Goal: Contribute content: Add original content to the website for others to see

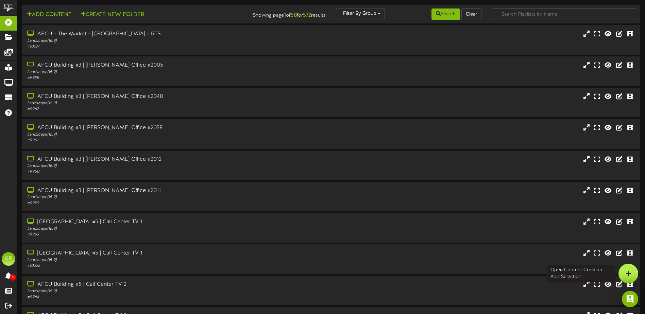
click at [626, 274] on icon at bounding box center [628, 274] width 6 height 6
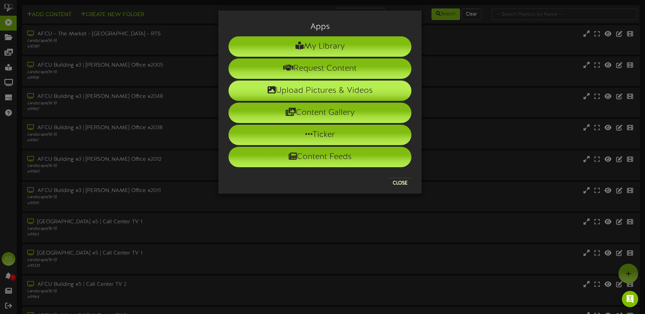
click at [285, 91] on li "Upload Pictures & Videos" at bounding box center [319, 91] width 183 height 20
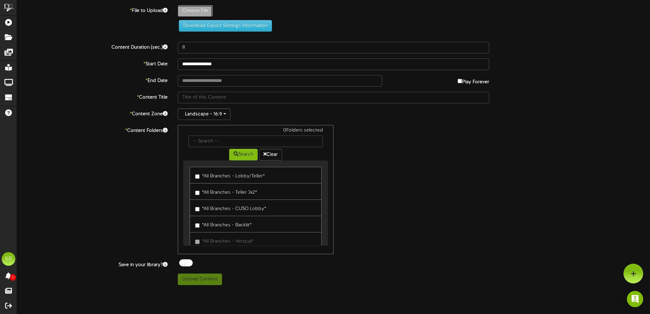
type input "**********"
type input "WeeklyBirthdaysSept2"
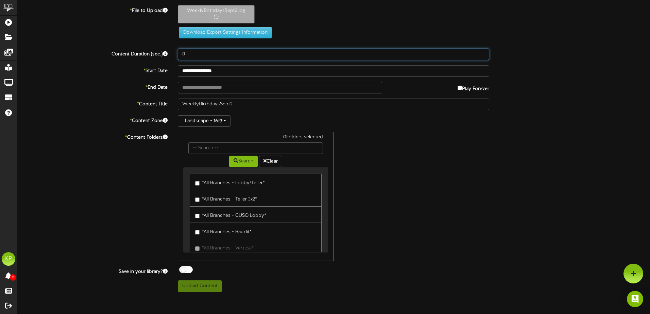
drag, startPoint x: 190, startPoint y: 52, endPoint x: 135, endPoint y: 48, distance: 54.9
click at [143, 51] on div "Content Duration (sec.) 8" at bounding box center [333, 55] width 643 height 12
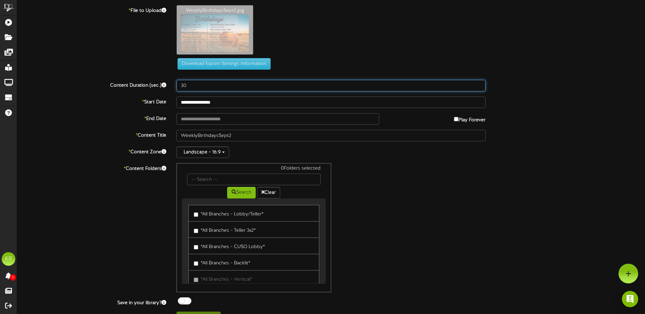
type input "30"
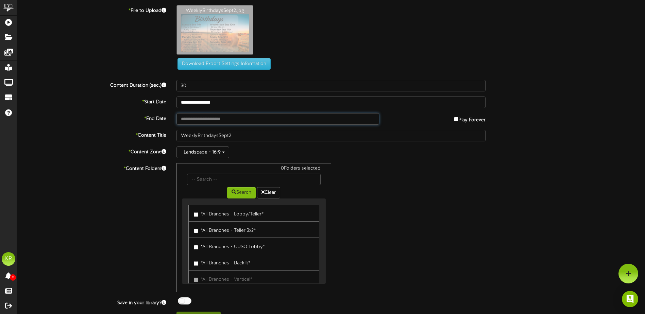
click at [209, 117] on input "text" at bounding box center [277, 119] width 203 height 12
type input "**********"
click at [200, 186] on div "Search Clear" at bounding box center [253, 191] width 143 height 13
click at [202, 183] on input "text" at bounding box center [253, 180] width 133 height 12
type input "Center"
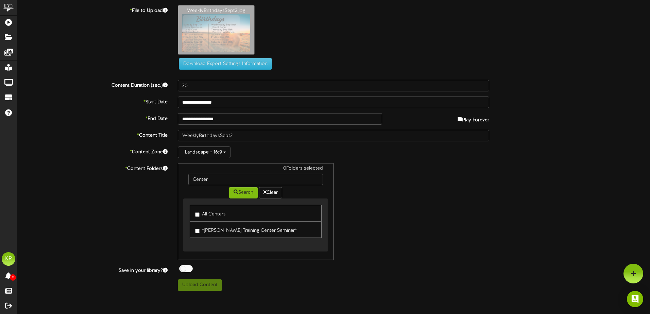
click at [202, 210] on label "All Centers" at bounding box center [210, 213] width 31 height 9
click at [183, 268] on div at bounding box center [186, 268] width 14 height 7
click at [201, 284] on button "Upload Content" at bounding box center [200, 285] width 44 height 12
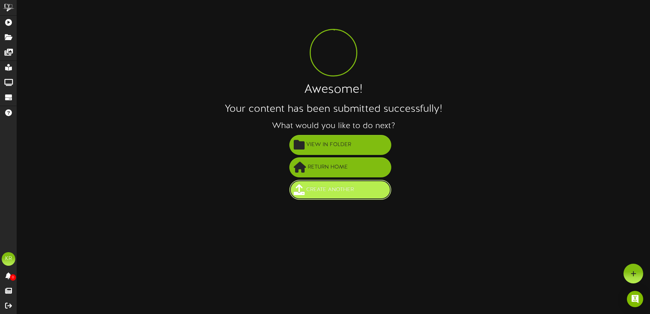
click at [327, 187] on span "Create Another" at bounding box center [330, 189] width 51 height 11
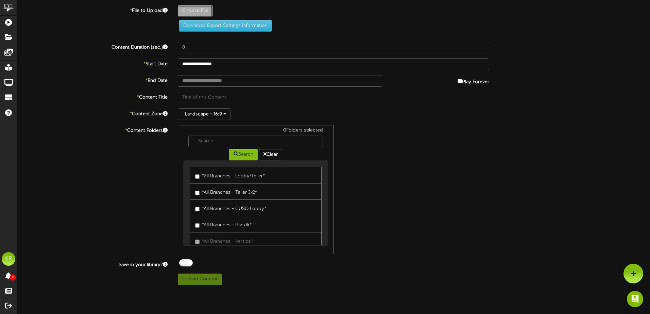
type input "**********"
type input "Weeklystats9-8"
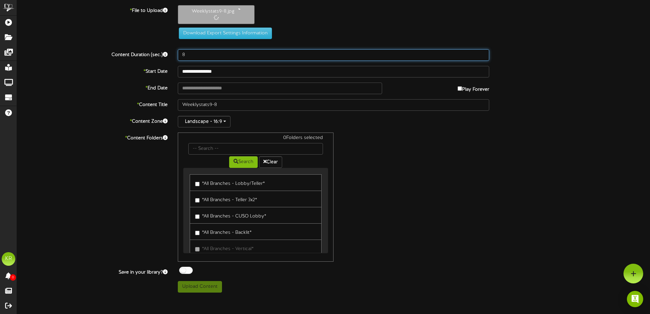
drag, startPoint x: 201, startPoint y: 55, endPoint x: 66, endPoint y: 41, distance: 135.7
click at [79, 44] on div "**********" at bounding box center [333, 149] width 633 height 288
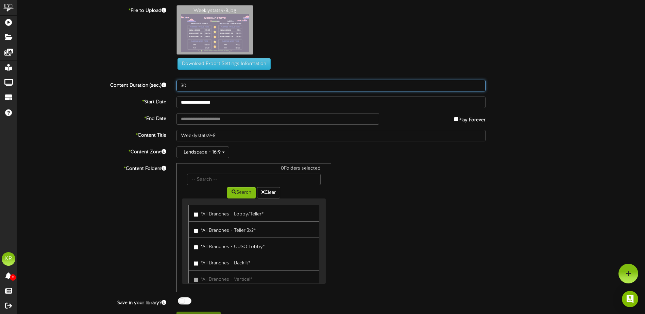
type input "30"
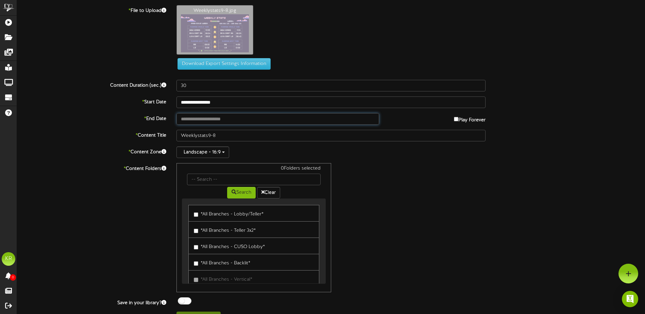
click at [231, 119] on input "text" at bounding box center [277, 119] width 203 height 12
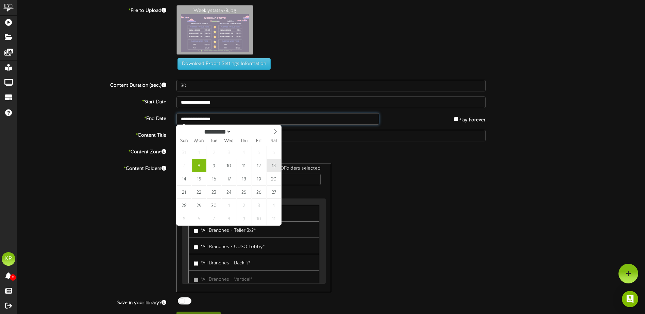
type input "**********"
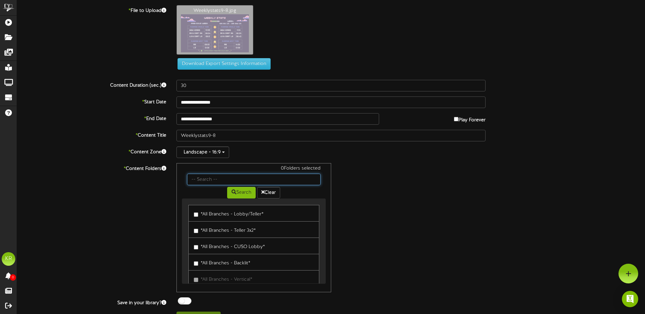
click at [200, 184] on input "text" at bounding box center [253, 180] width 133 height 12
type input "Center"
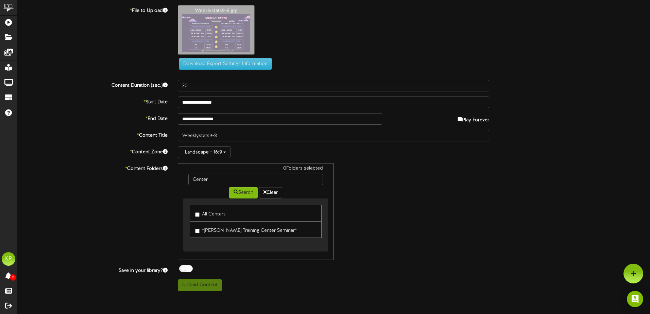
click at [205, 212] on label "All Centers" at bounding box center [210, 213] width 31 height 9
click at [183, 265] on div at bounding box center [186, 268] width 14 height 7
click at [198, 290] on button "Upload Content" at bounding box center [200, 285] width 44 height 12
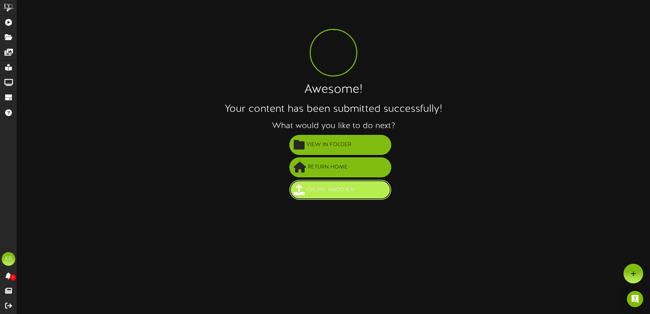
click at [327, 195] on span "Create Another" at bounding box center [330, 189] width 51 height 11
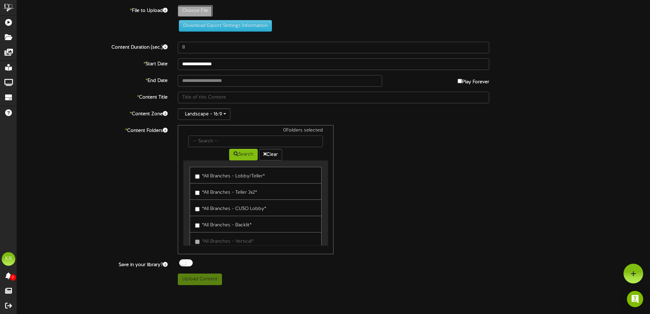
type input "**********"
type input "5Semi-Annualincentive"
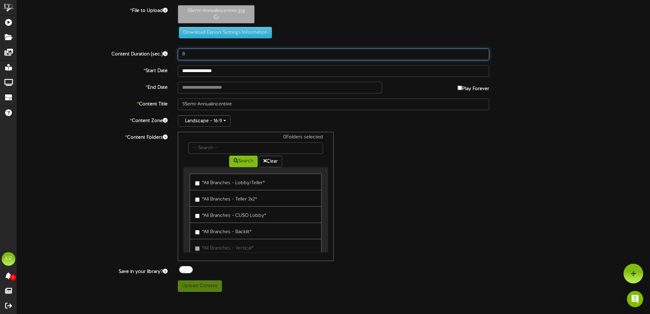
drag, startPoint x: 193, startPoint y: 55, endPoint x: 127, endPoint y: 54, distance: 66.3
click at [127, 54] on div "Content Duration (sec.) 8" at bounding box center [333, 55] width 643 height 12
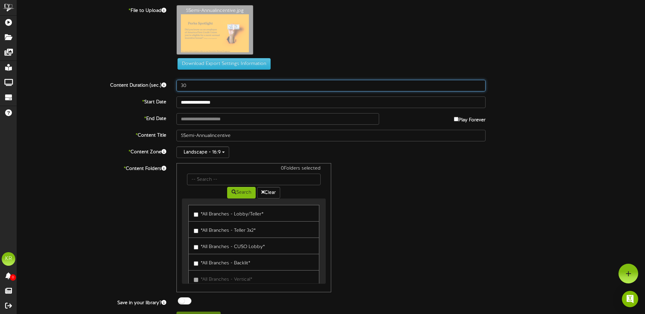
type input "30"
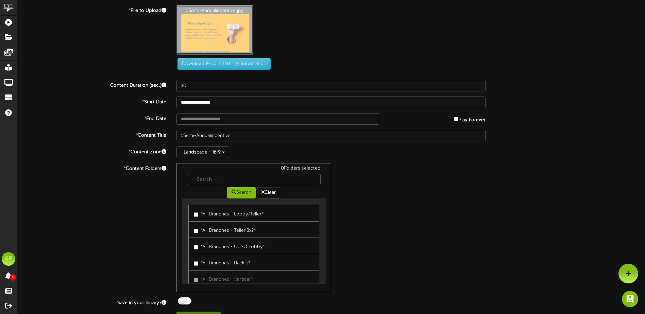
click at [210, 120] on input "text" at bounding box center [277, 119] width 203 height 12
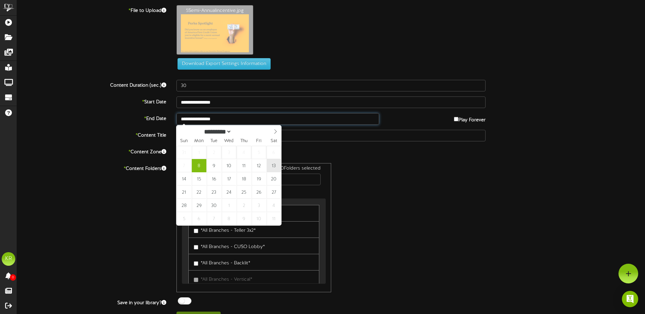
type input "**********"
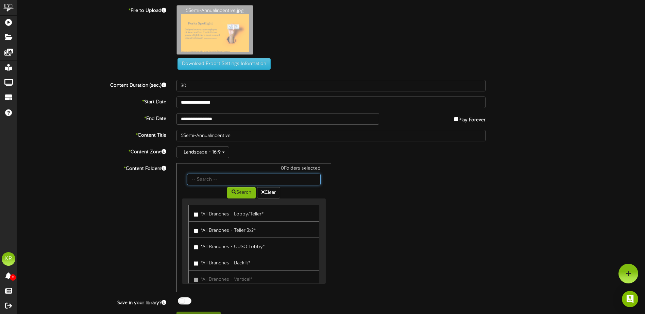
click at [208, 180] on input "text" at bounding box center [253, 180] width 133 height 12
type input "Center"
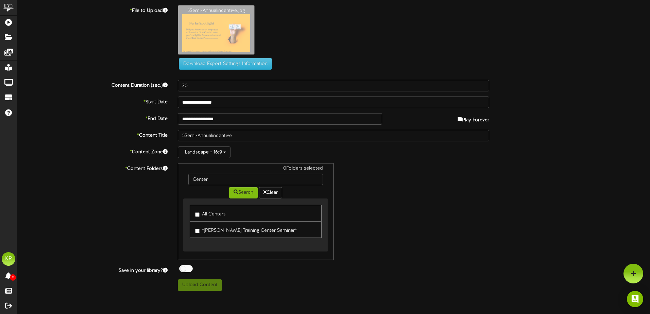
click at [212, 212] on label "All Centers" at bounding box center [210, 213] width 31 height 9
click at [187, 268] on div at bounding box center [186, 268] width 14 height 7
click at [197, 283] on button "Upload Content" at bounding box center [200, 285] width 44 height 12
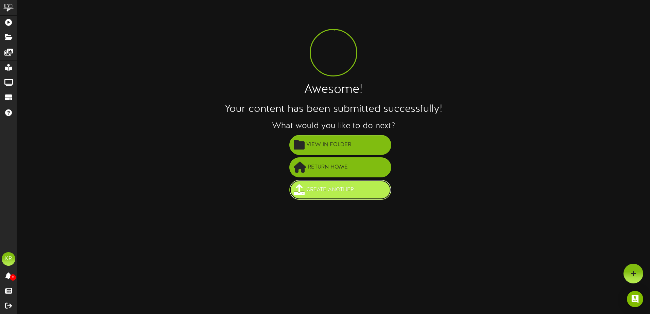
click at [348, 188] on span "Create Another" at bounding box center [330, 189] width 51 height 11
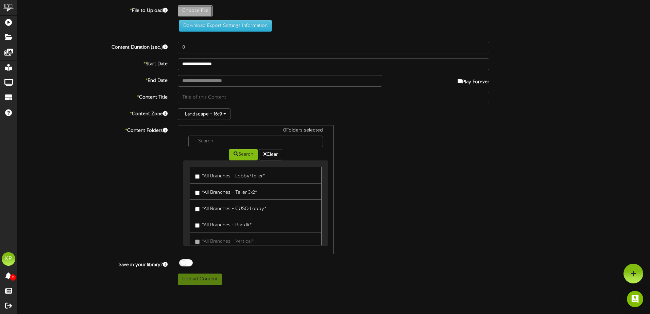
type input "**********"
type input "9-10Quote3"
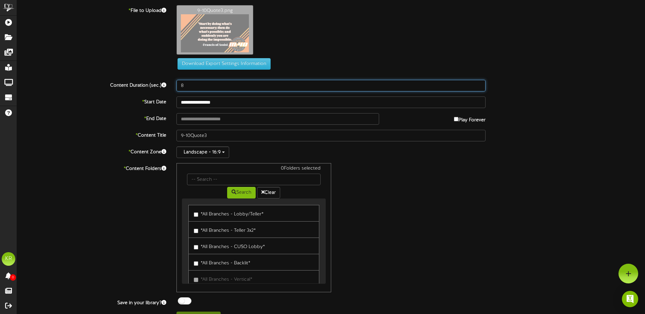
drag, startPoint x: 194, startPoint y: 85, endPoint x: 140, endPoint y: 80, distance: 53.9
click at [140, 80] on div "Content Duration (sec.) 8" at bounding box center [331, 86] width 638 height 12
type input "30"
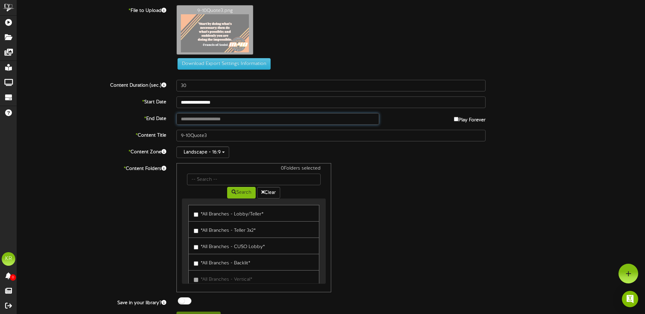
click at [206, 119] on input "text" at bounding box center [277, 119] width 203 height 12
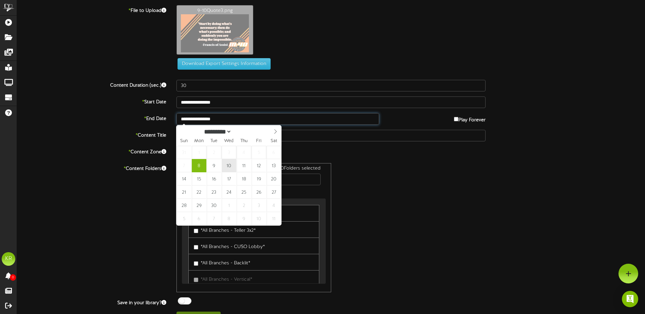
type input "**********"
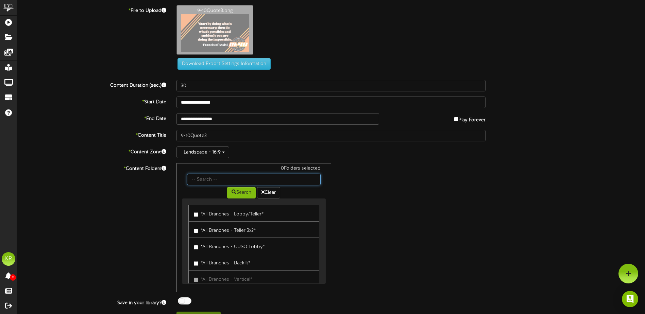
click at [206, 181] on input "text" at bounding box center [253, 180] width 133 height 12
type input "Center"
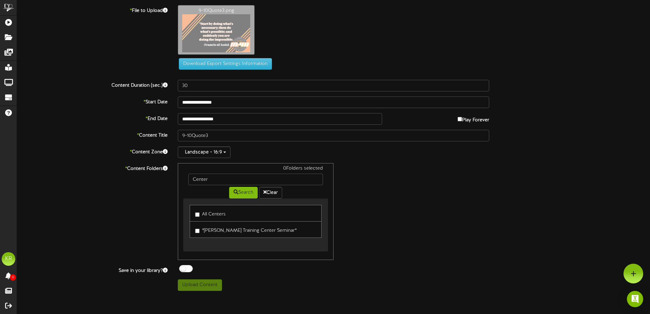
click at [215, 213] on label "All Centers" at bounding box center [210, 213] width 31 height 9
click at [180, 266] on div at bounding box center [186, 268] width 14 height 7
click at [206, 286] on button "Upload Content" at bounding box center [200, 285] width 44 height 12
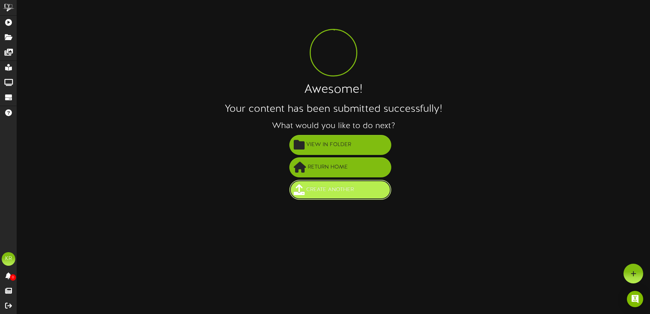
click at [325, 196] on button "Create Another" at bounding box center [340, 190] width 102 height 20
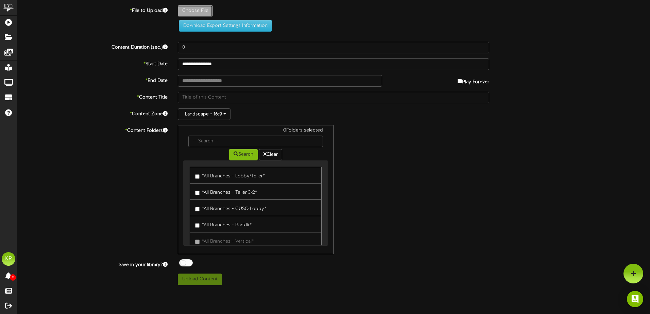
type input "**********"
type input "9-8ActorDay"
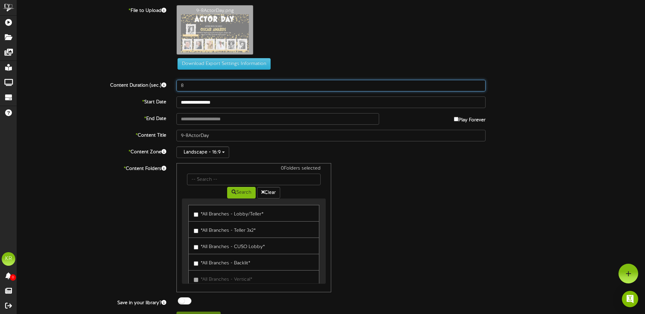
drag, startPoint x: 191, startPoint y: 89, endPoint x: 142, endPoint y: 86, distance: 49.4
click at [142, 85] on div "Content Duration (sec.) 8" at bounding box center [331, 86] width 638 height 12
type input "40"
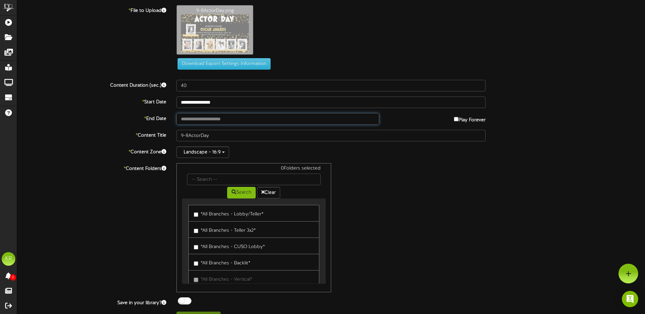
click at [189, 121] on input "text" at bounding box center [277, 119] width 203 height 12
type input "**********"
click at [203, 181] on input "text" at bounding box center [253, 180] width 133 height 12
type input "Center"
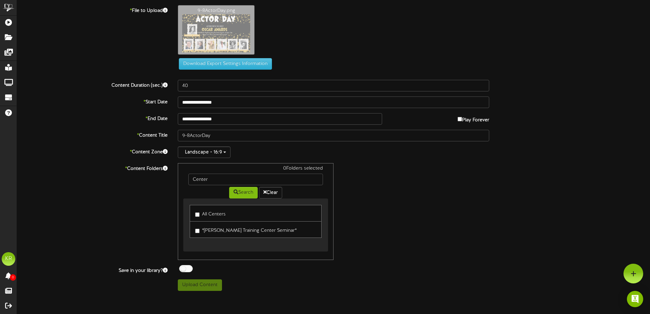
click at [223, 211] on label "All Centers" at bounding box center [210, 213] width 31 height 9
click at [183, 270] on div at bounding box center [186, 268] width 14 height 7
click at [205, 287] on button "Upload Content" at bounding box center [200, 285] width 44 height 12
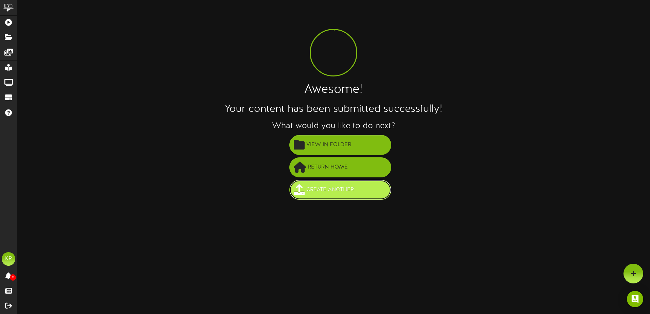
click at [341, 192] on span "Create Another" at bounding box center [330, 189] width 51 height 11
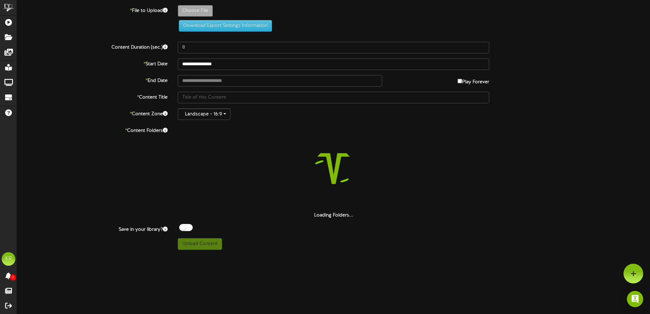
click at [189, 5] on label "Choose File" at bounding box center [195, 11] width 35 height 12
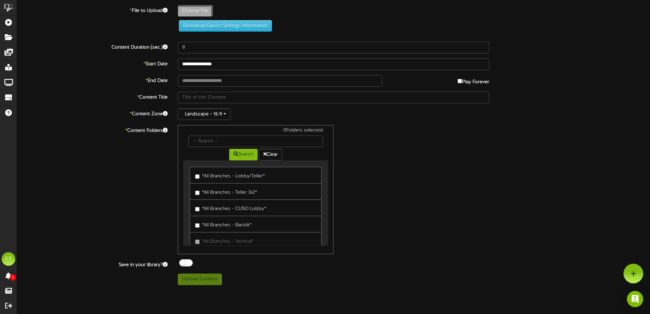
type input "**********"
type input "9-8LiteracyDay"
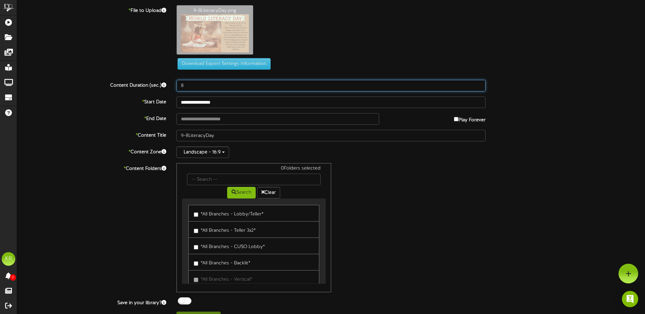
drag, startPoint x: 198, startPoint y: 88, endPoint x: 140, endPoint y: 92, distance: 57.9
click at [140, 89] on div "Content Duration (sec.) 8" at bounding box center [331, 86] width 638 height 12
type input "40"
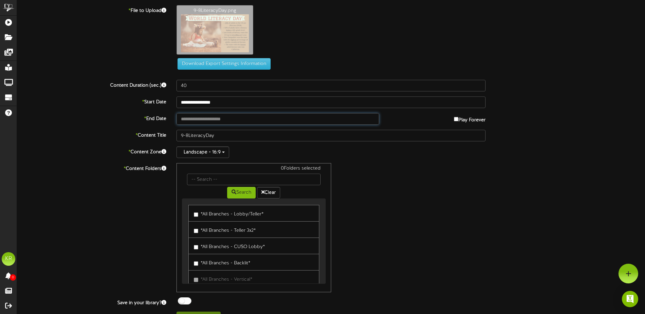
click at [224, 120] on input "text" at bounding box center [277, 119] width 203 height 12
type input "**********"
click at [426, 184] on div "0 Folders selected Search Clear *All Branches - Lobby/Teller* *All Branches - T…" at bounding box center [330, 227] width 319 height 129
click at [202, 175] on input "text" at bounding box center [253, 180] width 133 height 12
type input "Center"
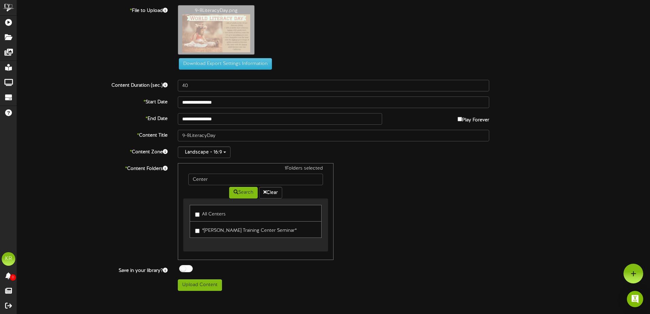
click at [186, 269] on div at bounding box center [186, 268] width 14 height 7
click at [207, 287] on button "Upload Content" at bounding box center [200, 285] width 44 height 12
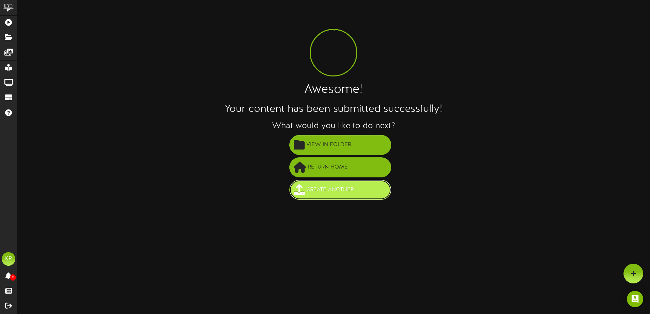
click at [324, 193] on span "Create Another" at bounding box center [330, 189] width 51 height 11
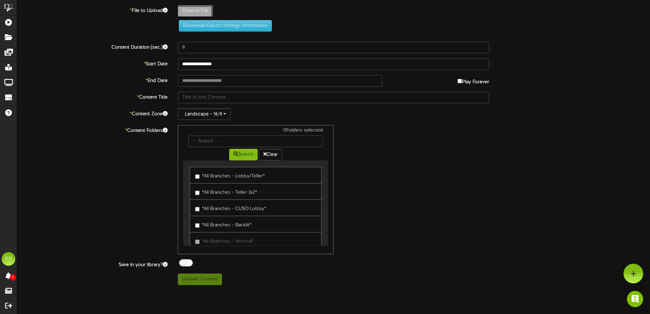
type input "**********"
type input "9-10CC1CarriganRichmond20"
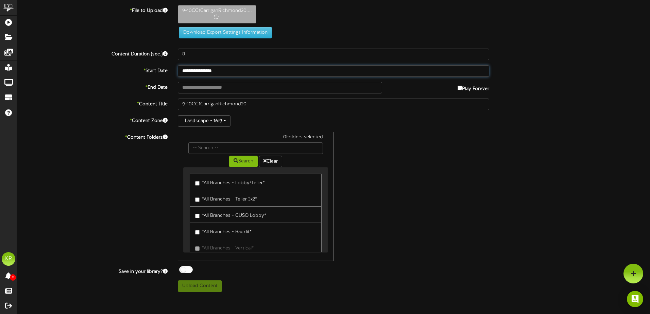
click at [199, 71] on input "**********" at bounding box center [333, 71] width 311 height 12
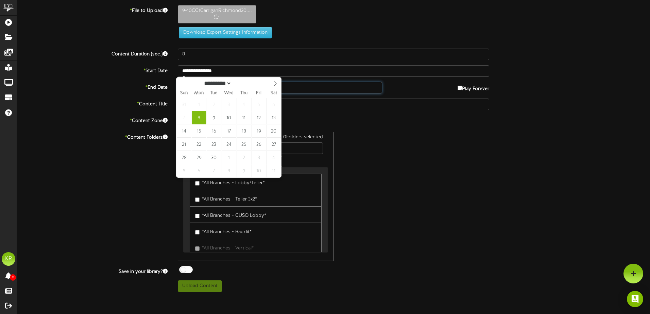
click at [369, 89] on input "text" at bounding box center [280, 88] width 204 height 12
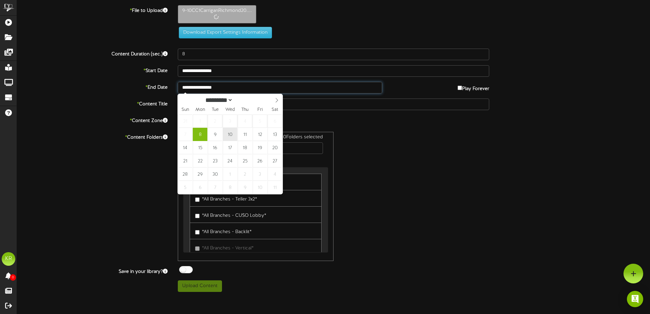
type input "**********"
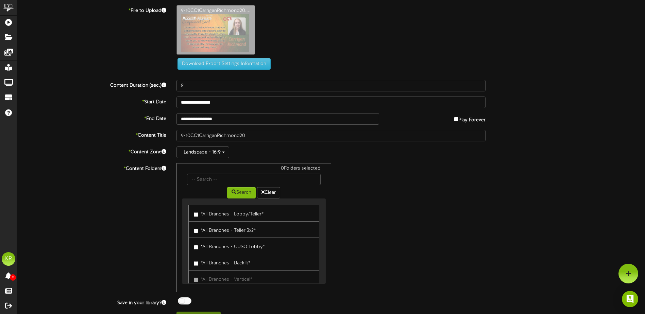
click at [173, 53] on div "9-10CC1CarriganRichmond20...." at bounding box center [410, 31] width 479 height 53
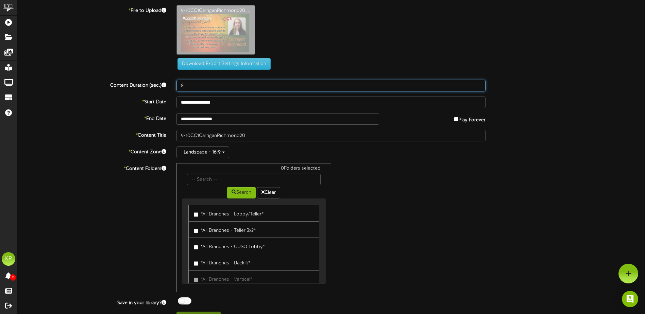
drag, startPoint x: 159, startPoint y: 83, endPoint x: 151, endPoint y: 83, distance: 7.5
click at [151, 83] on div "Content Duration (sec.) 8" at bounding box center [331, 86] width 638 height 12
type input "40"
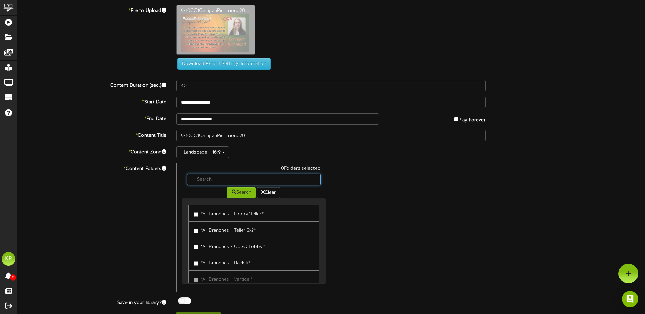
click at [205, 182] on input "text" at bounding box center [253, 180] width 133 height 12
type input "Center"
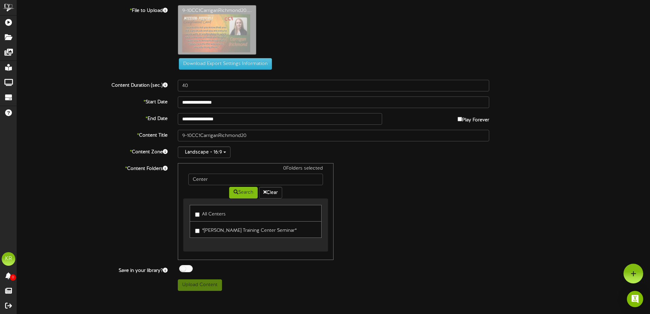
click at [202, 216] on label "All Centers" at bounding box center [210, 213] width 31 height 9
click at [187, 270] on div at bounding box center [186, 268] width 14 height 7
click at [196, 285] on button "Upload Content" at bounding box center [200, 285] width 44 height 12
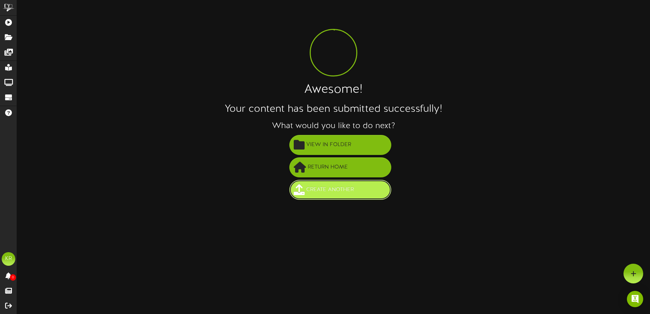
click at [336, 192] on span "Create Another" at bounding box center [330, 189] width 51 height 11
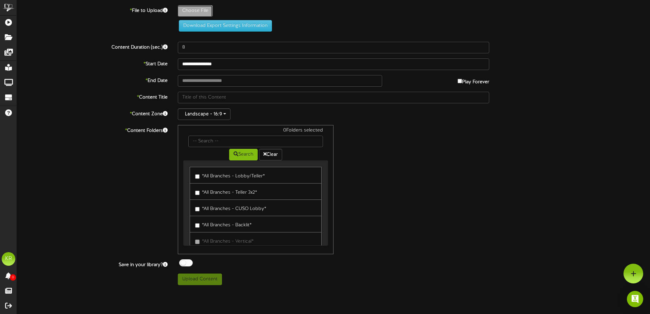
type input "**********"
type input "9-10CC1MariaEscareno20"
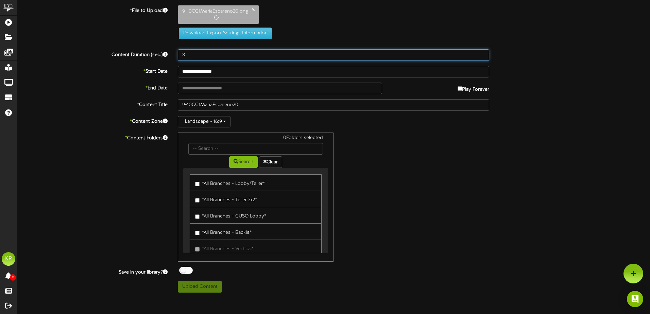
click at [154, 55] on div "Content Duration (sec.) 8" at bounding box center [333, 55] width 643 height 12
type input "40"
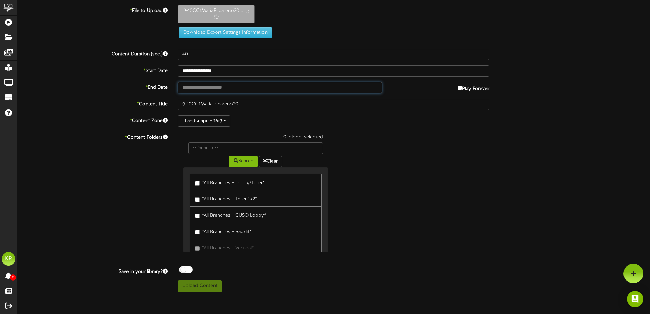
click at [230, 89] on input "text" at bounding box center [280, 88] width 204 height 12
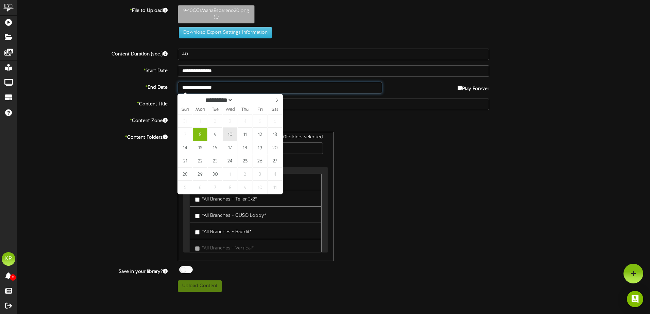
type input "**********"
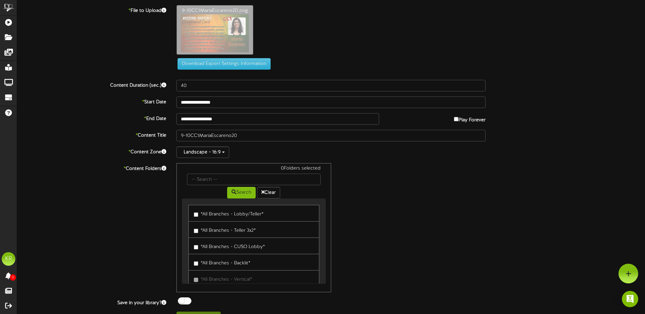
click at [214, 144] on div "**********" at bounding box center [331, 164] width 628 height 318
click at [211, 181] on input "text" at bounding box center [253, 180] width 133 height 12
type input "Center"
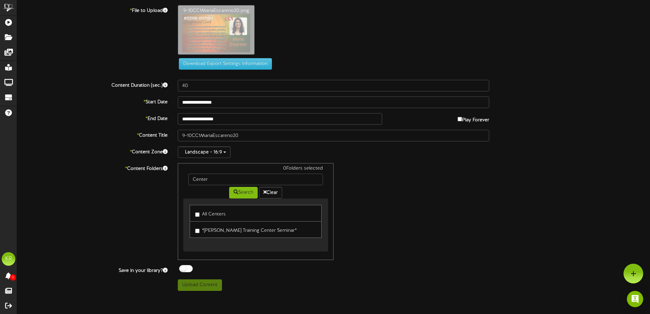
click at [212, 214] on label "All Centers" at bounding box center [210, 213] width 31 height 9
click at [183, 270] on div at bounding box center [186, 268] width 14 height 7
click at [203, 288] on button "Upload Content" at bounding box center [200, 285] width 44 height 12
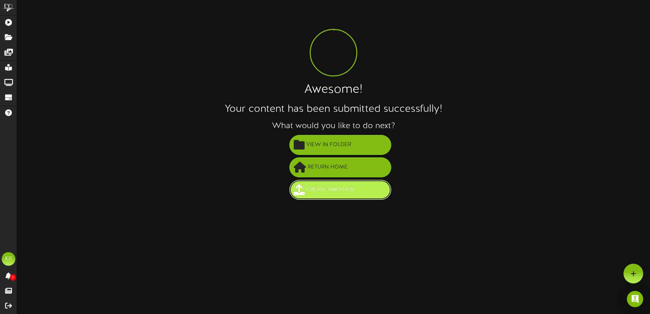
click at [326, 198] on button "Create Another" at bounding box center [340, 190] width 102 height 20
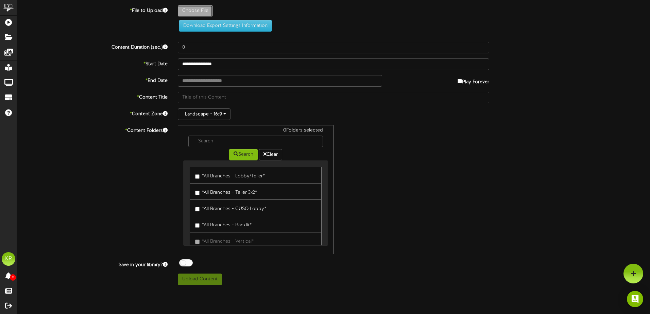
type input "**********"
type input "9-10MatthewWarr"
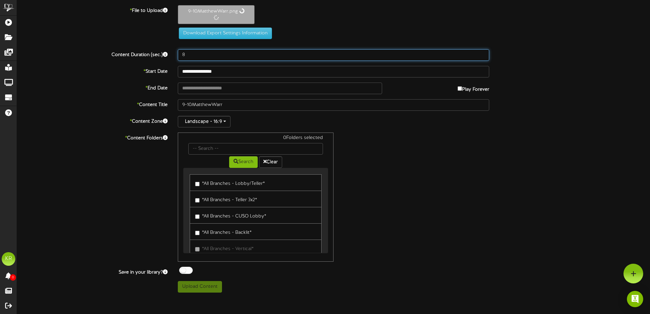
drag, startPoint x: 197, startPoint y: 54, endPoint x: 161, endPoint y: 54, distance: 36.0
click at [161, 54] on div "Content Duration (sec.) 8" at bounding box center [333, 55] width 643 height 12
type input "40"
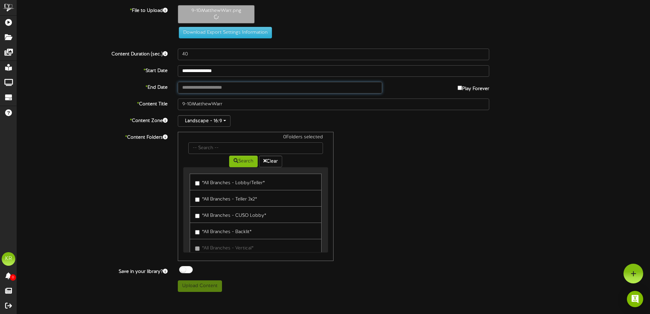
click at [212, 91] on body "ChannelValet Playlists Folders Messages My Library Groups Devices Help KR Kaleb…" at bounding box center [325, 148] width 650 height 297
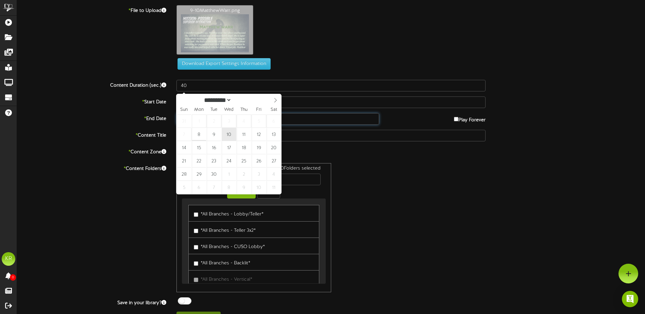
type input "**********"
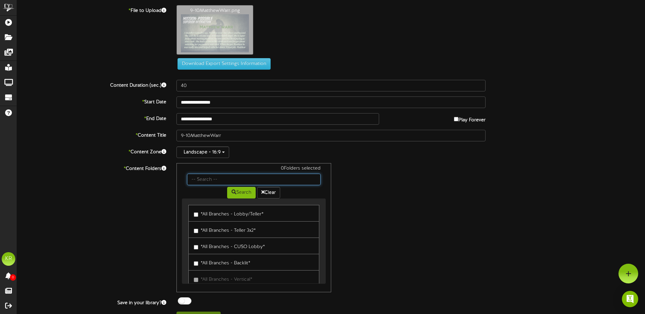
click at [219, 179] on input "text" at bounding box center [253, 180] width 133 height 12
type input "Center"
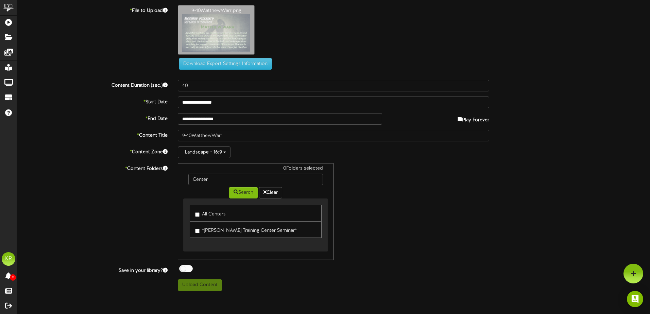
click at [210, 210] on label "All Centers" at bounding box center [210, 213] width 31 height 9
click at [186, 267] on div at bounding box center [186, 268] width 14 height 7
click at [200, 286] on button "Upload Content" at bounding box center [200, 285] width 44 height 12
type input "**********"
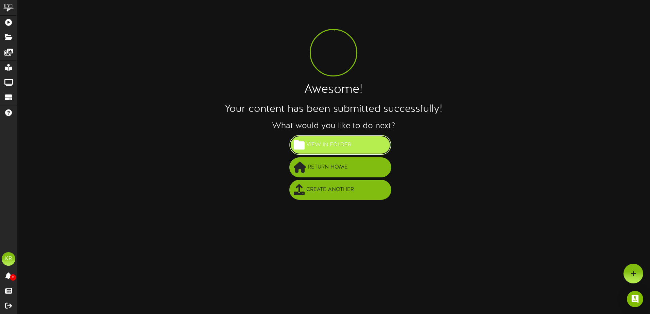
click at [329, 145] on span "View in Folder" at bounding box center [329, 144] width 48 height 11
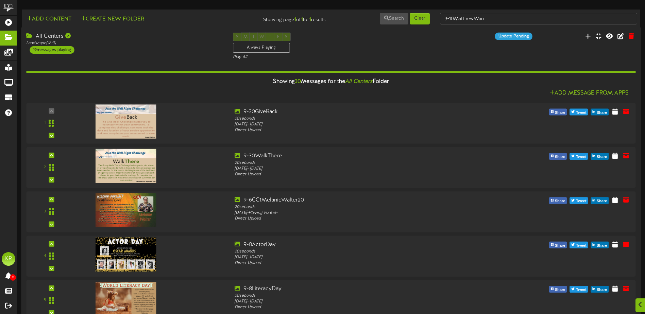
scroll to position [986, 0]
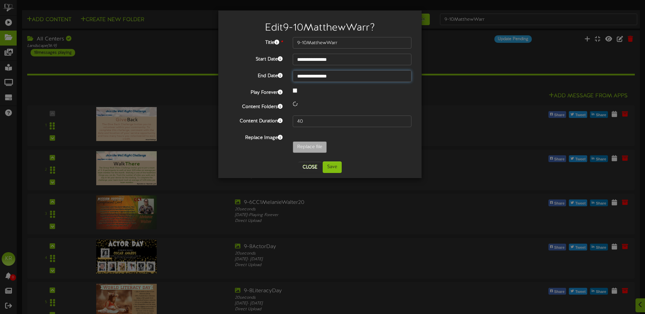
click at [309, 75] on input "**********" at bounding box center [352, 76] width 119 height 12
type input "**********"
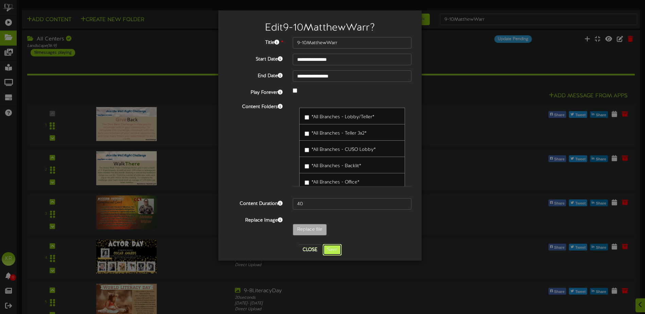
click at [334, 249] on button "Save" at bounding box center [332, 250] width 19 height 12
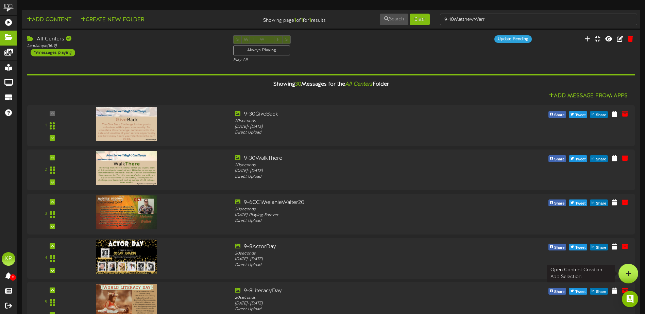
click at [632, 274] on div at bounding box center [628, 274] width 20 height 20
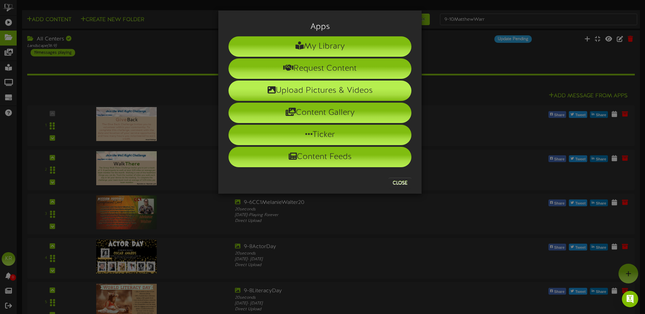
click at [310, 88] on li "Upload Pictures & Videos" at bounding box center [319, 91] width 183 height 20
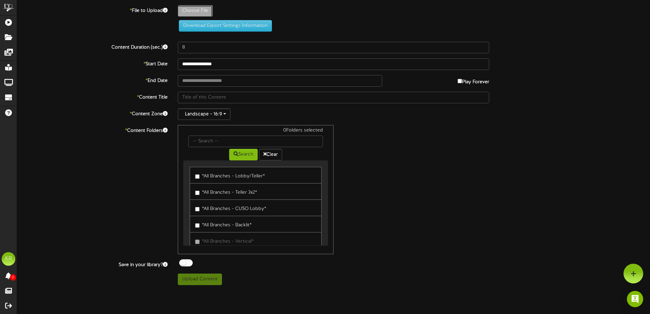
type input "**********"
type input "9-10TrinaParkinson"
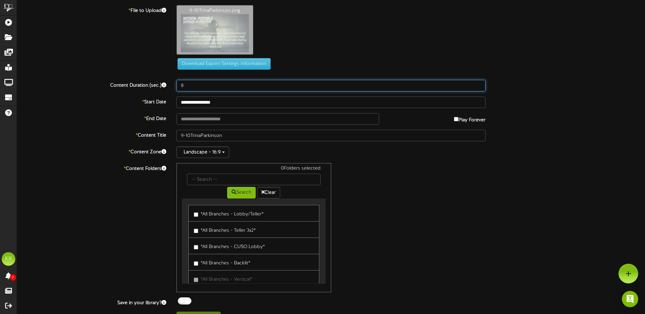
drag, startPoint x: 175, startPoint y: 86, endPoint x: 134, endPoint y: 85, distance: 40.5
click at [143, 86] on div "Content Duration (sec.) 8" at bounding box center [331, 86] width 638 height 12
type input "40"
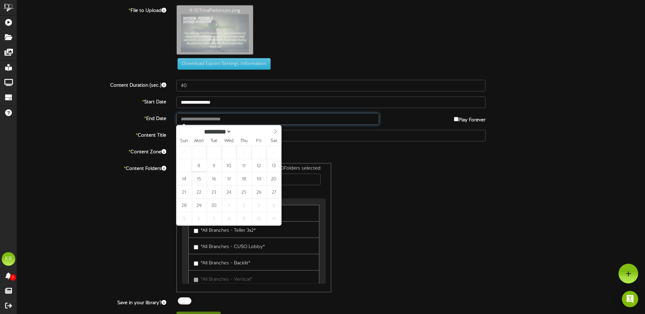
click at [224, 121] on input "text" at bounding box center [277, 119] width 203 height 12
type input "**********"
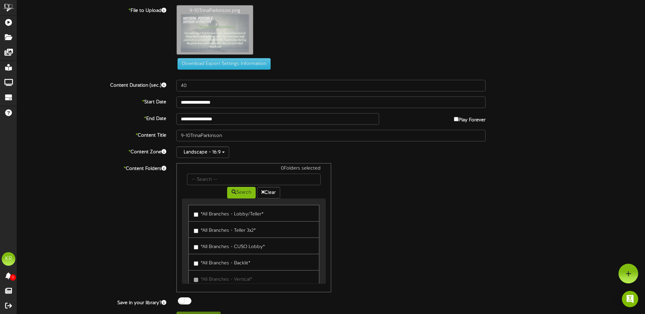
drag, startPoint x: 225, startPoint y: 171, endPoint x: 225, endPoint y: 181, distance: 10.2
click at [225, 172] on div "0 Folders selected" at bounding box center [253, 169] width 143 height 8
click at [225, 181] on input "text" at bounding box center [253, 180] width 133 height 12
type input "Center"
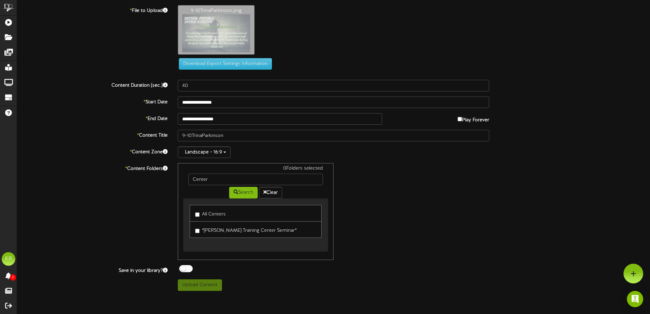
click at [223, 210] on label "All Centers" at bounding box center [210, 213] width 31 height 9
click at [188, 265] on div at bounding box center [186, 268] width 14 height 7
click at [204, 284] on button "Upload Content" at bounding box center [200, 285] width 44 height 12
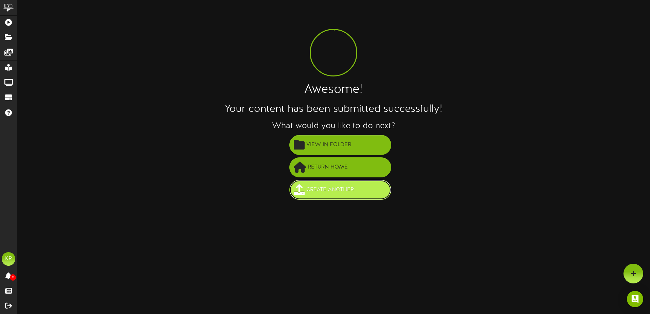
click at [327, 192] on span "Create Another" at bounding box center [330, 189] width 51 height 11
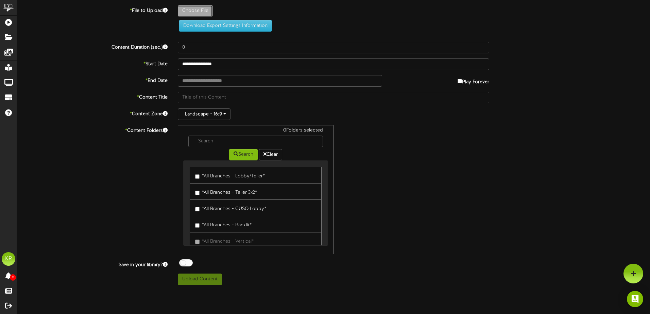
type input "**********"
type input "9-13DanceForLife"
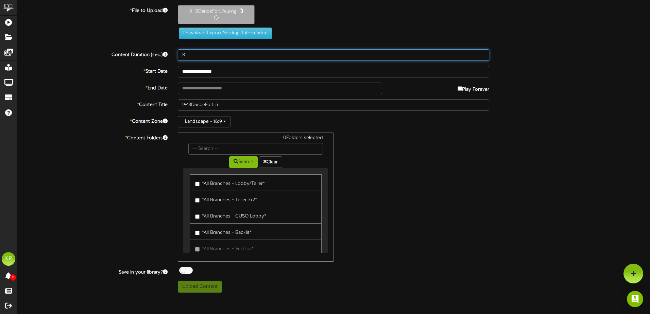
click at [131, 47] on div "**********" at bounding box center [333, 149] width 633 height 288
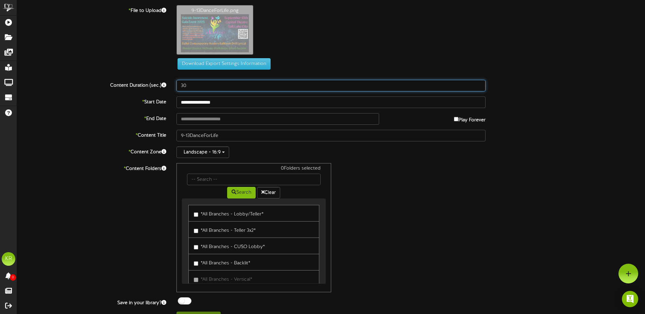
click at [210, 88] on input "30" at bounding box center [330, 86] width 309 height 12
drag, startPoint x: 172, startPoint y: 82, endPoint x: 151, endPoint y: 77, distance: 22.4
click at [153, 78] on div "**********" at bounding box center [331, 164] width 628 height 318
type input "4"
type input "50"
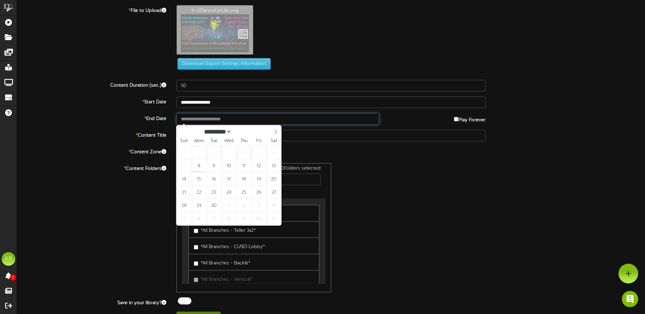
click at [201, 121] on input "text" at bounding box center [277, 119] width 203 height 12
type input "**********"
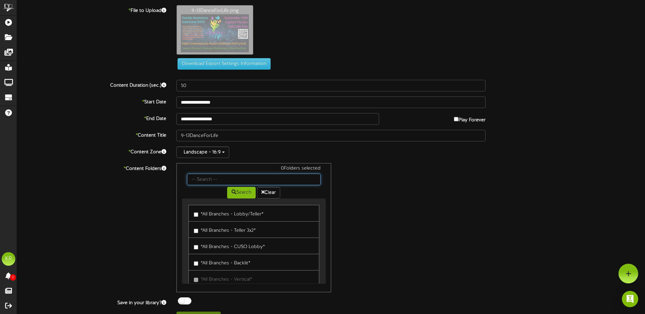
click at [213, 178] on input "text" at bounding box center [253, 180] width 133 height 12
type input "Center"
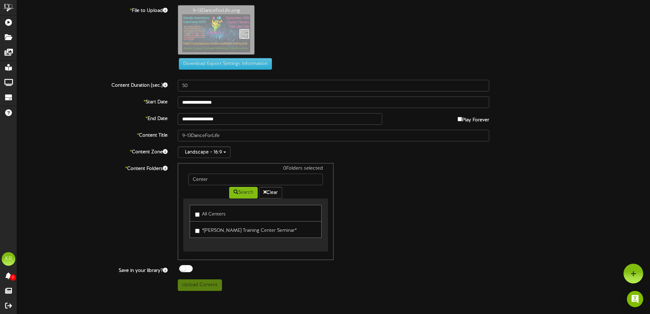
click at [218, 215] on label "All Centers" at bounding box center [210, 213] width 31 height 9
click at [185, 270] on div at bounding box center [186, 268] width 14 height 7
click at [198, 282] on button "Upload Content" at bounding box center [200, 285] width 44 height 12
